Goal: Information Seeking & Learning: Learn about a topic

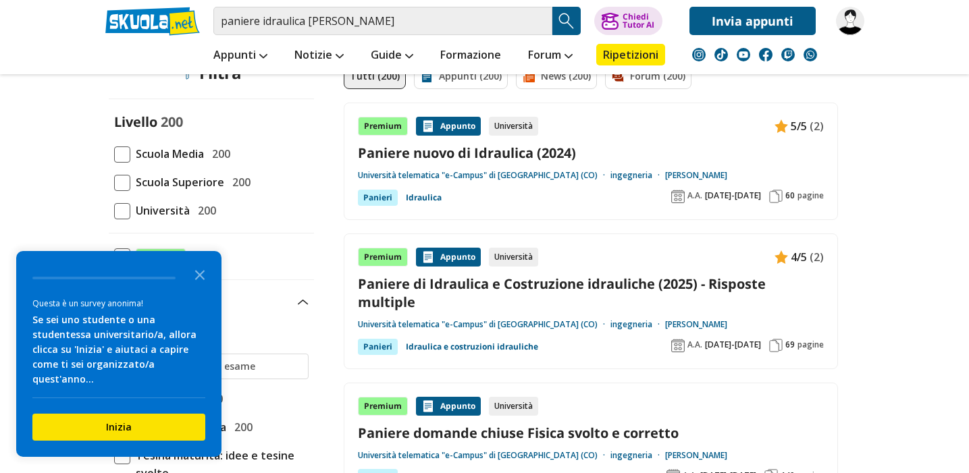
scroll to position [143, 0]
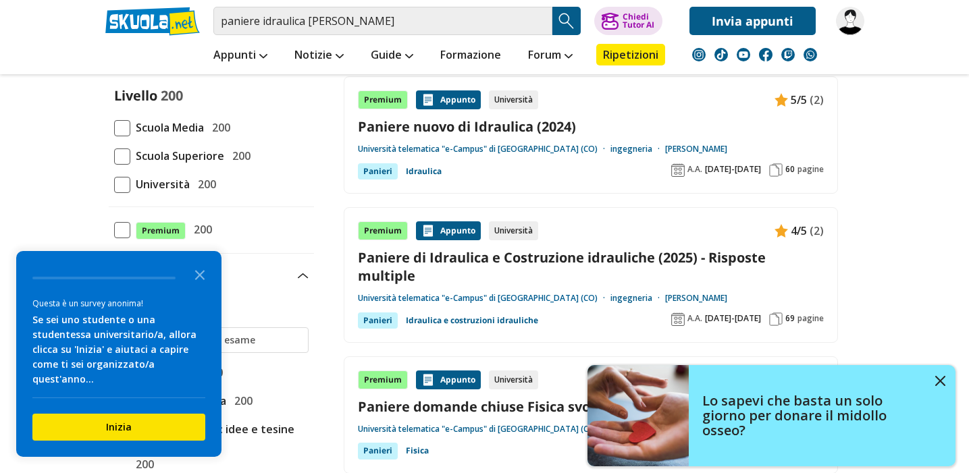
click at [476, 301] on link "Università telematica "e-Campus" di [GEOGRAPHIC_DATA] (CO)" at bounding box center [484, 298] width 252 height 11
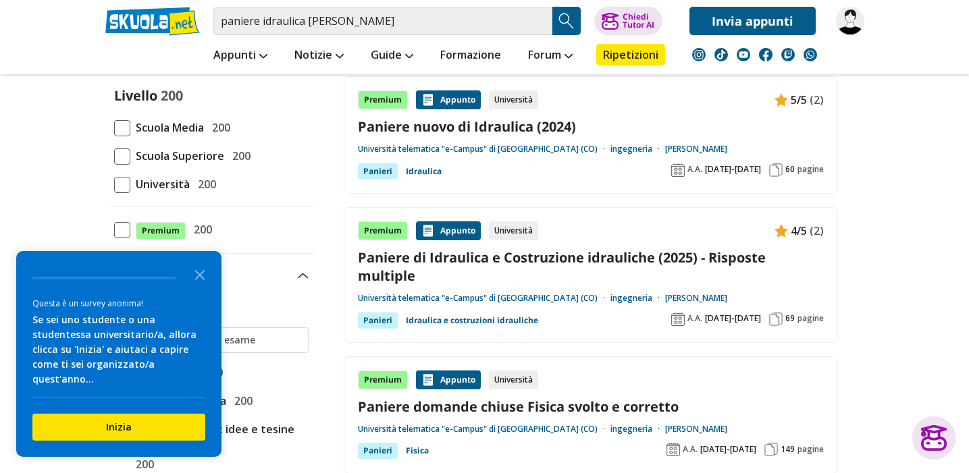
click at [460, 256] on link "Paniere di Idraulica e Costruzione idrauliche (2025) - Risposte multiple" at bounding box center [591, 266] width 466 height 36
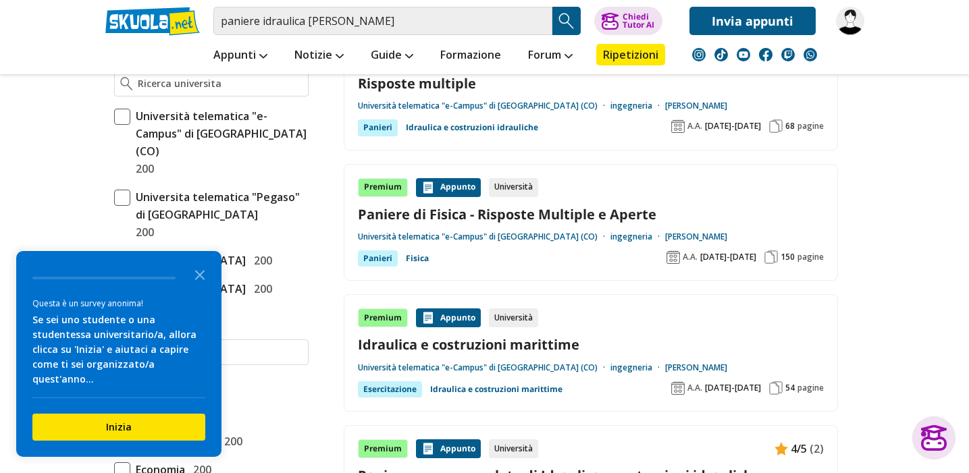
scroll to position [616, 0]
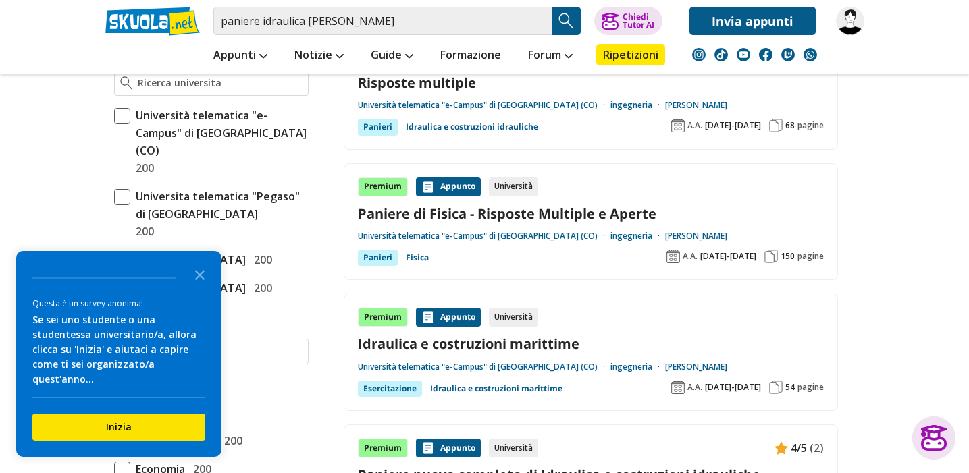
click at [379, 185] on div "Premium" at bounding box center [383, 187] width 50 height 19
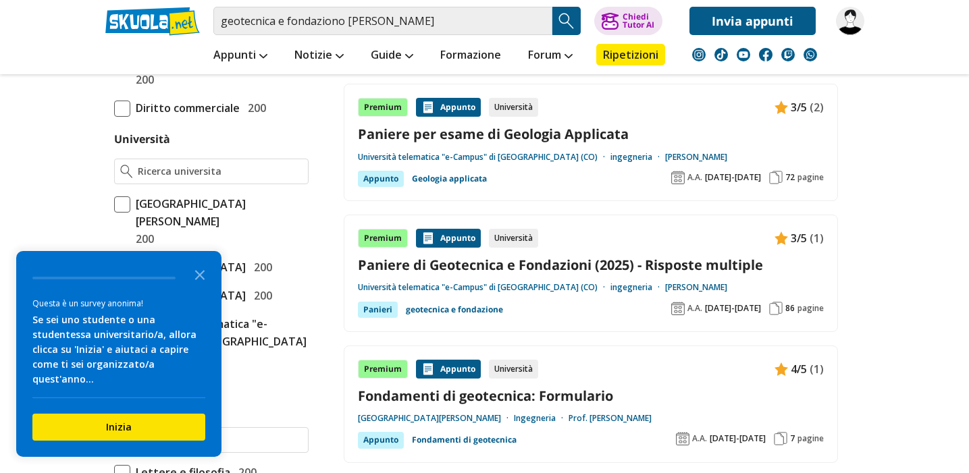
scroll to position [534, 0]
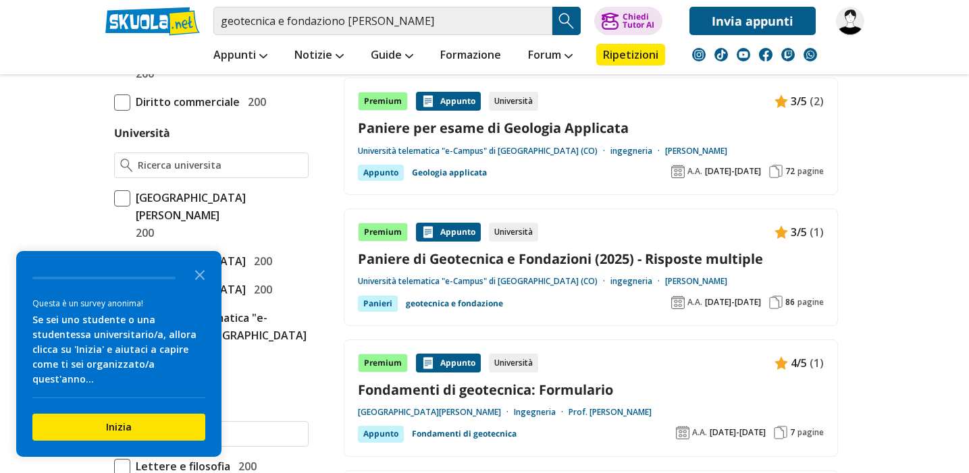
click at [444, 259] on link "Paniere di Geotecnica e Fondazioni (2025) - Risposte multiple" at bounding box center [591, 259] width 466 height 18
click at [845, 28] on img at bounding box center [850, 21] width 28 height 28
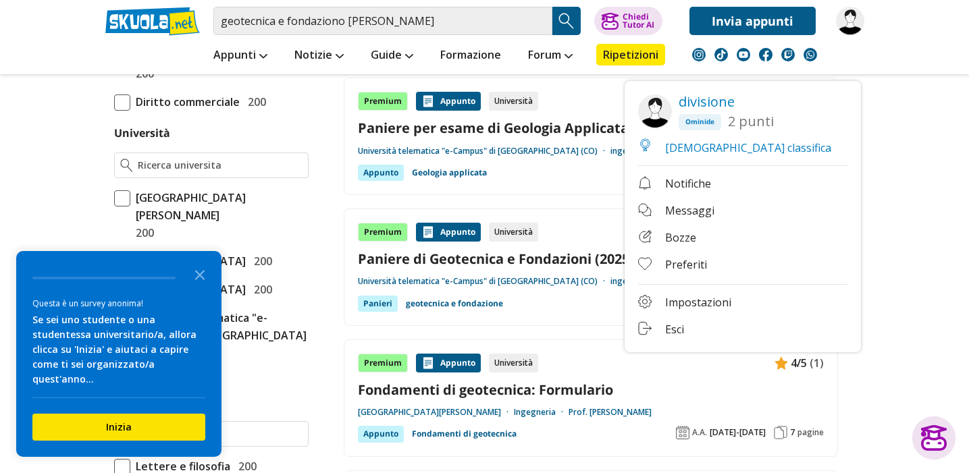
click at [710, 303] on link "Impostazioni" at bounding box center [742, 303] width 209 height 17
